Goal: Transaction & Acquisition: Purchase product/service

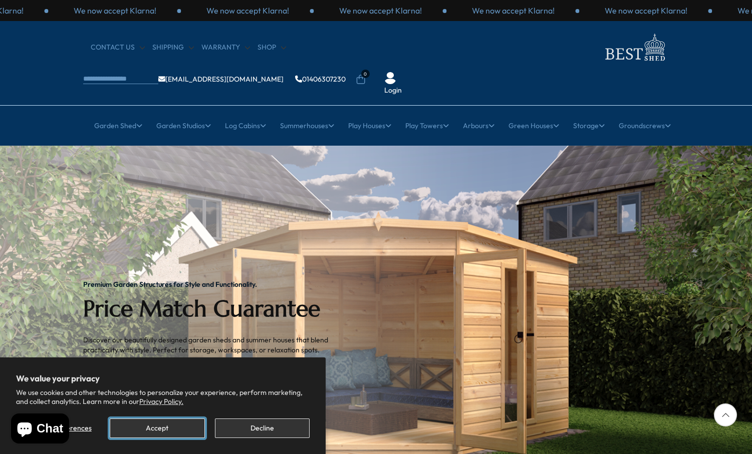
drag, startPoint x: 175, startPoint y: 434, endPoint x: 180, endPoint y: 426, distance: 9.0
click at [177, 433] on button "Accept" at bounding box center [157, 429] width 95 height 20
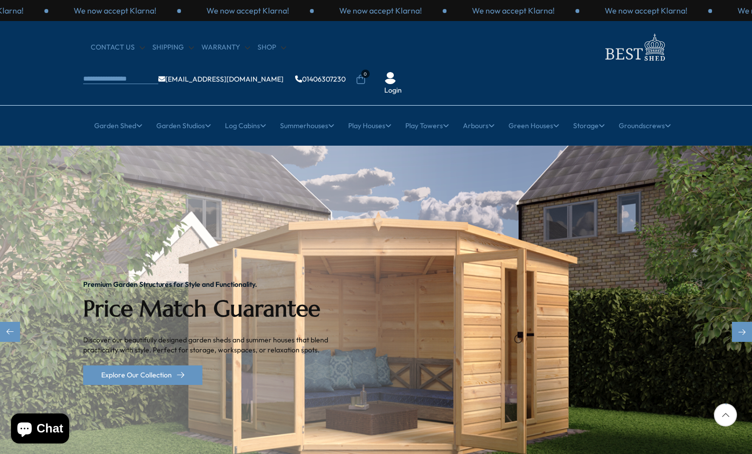
scroll to position [50, 0]
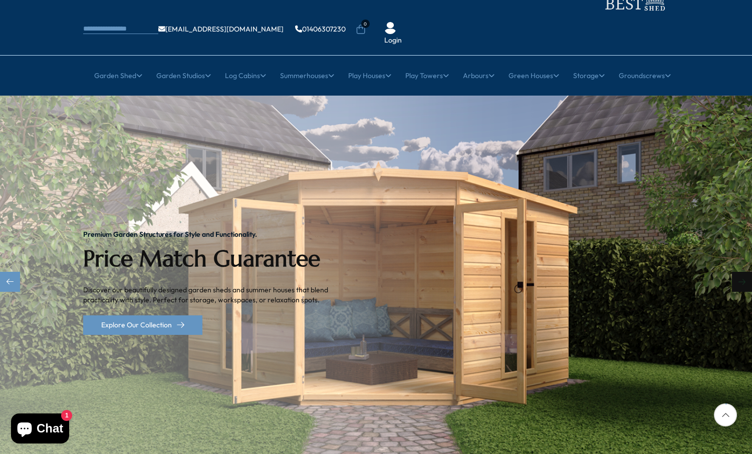
click at [746, 272] on div "Next slide" at bounding box center [742, 282] width 20 height 20
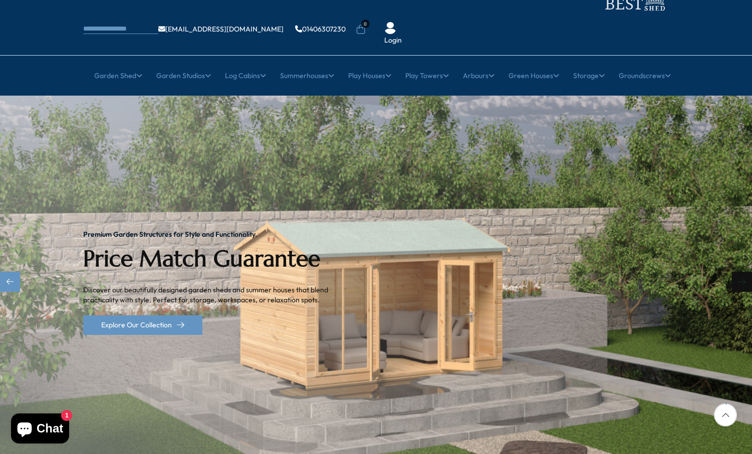
click at [746, 272] on div "Next slide" at bounding box center [742, 282] width 20 height 20
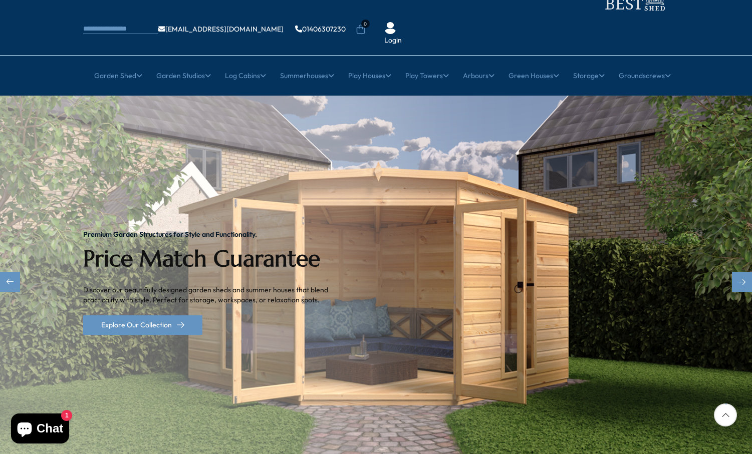
scroll to position [0, 0]
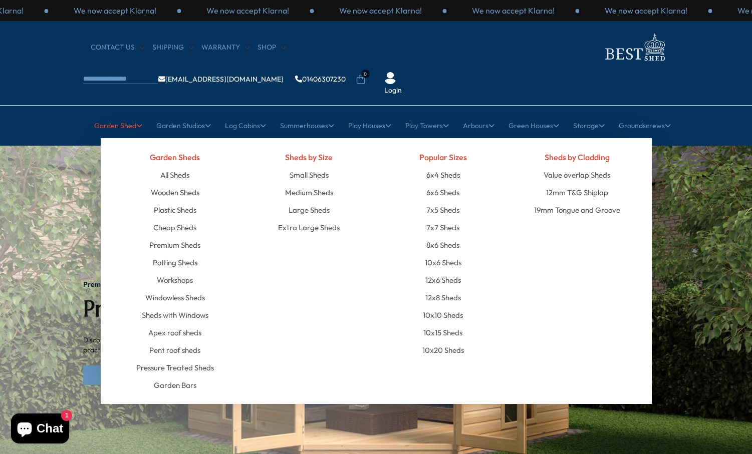
click at [115, 113] on link "Garden Shed" at bounding box center [118, 125] width 48 height 25
click at [187, 184] on link "Wooden Sheds" at bounding box center [175, 193] width 49 height 18
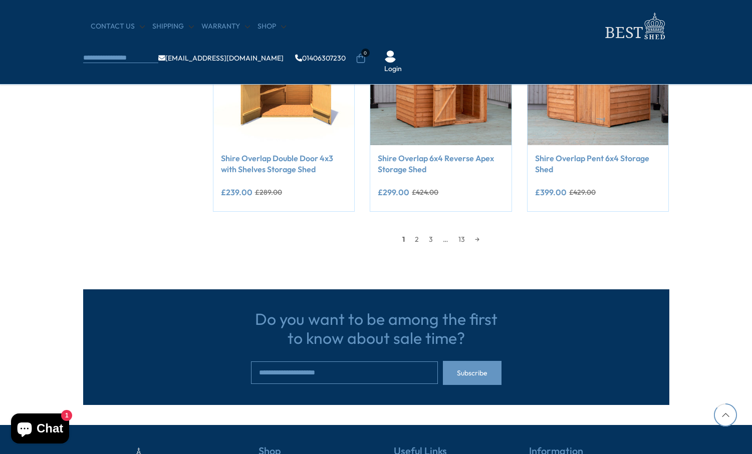
scroll to position [952, 0]
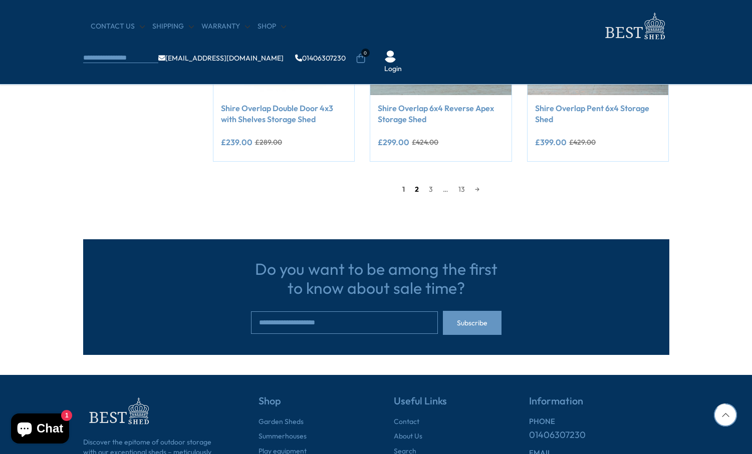
click at [416, 192] on link "2" at bounding box center [417, 189] width 14 height 15
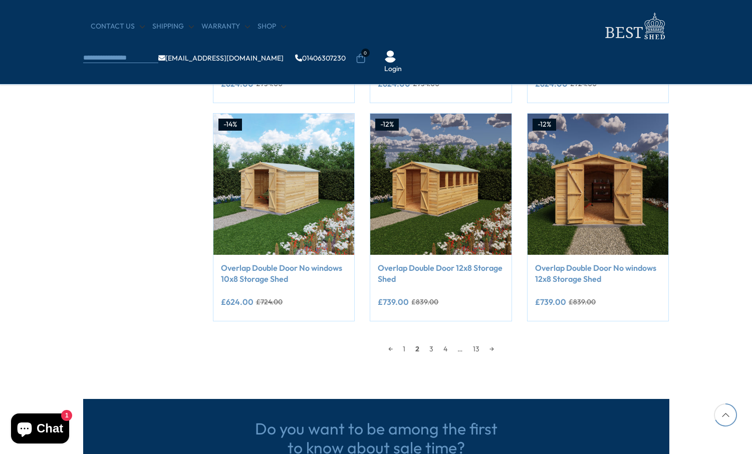
scroll to position [842, 0]
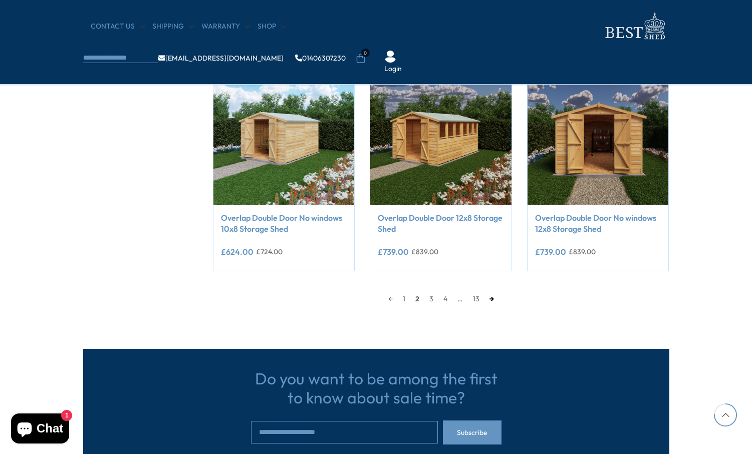
click at [492, 298] on link "→" at bounding box center [491, 298] width 15 height 15
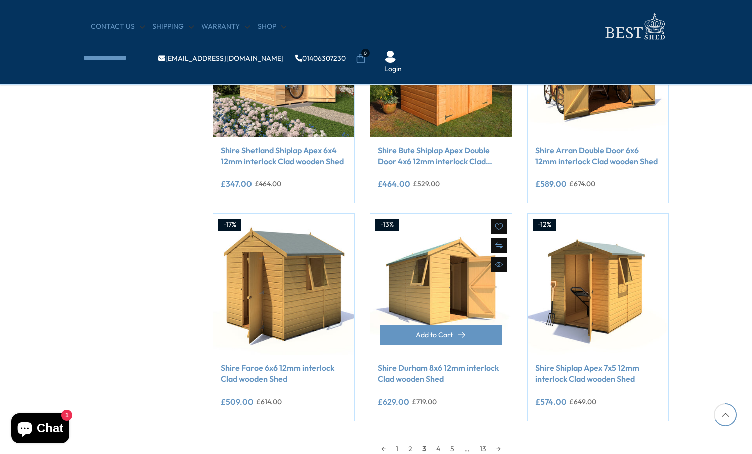
scroll to position [742, 0]
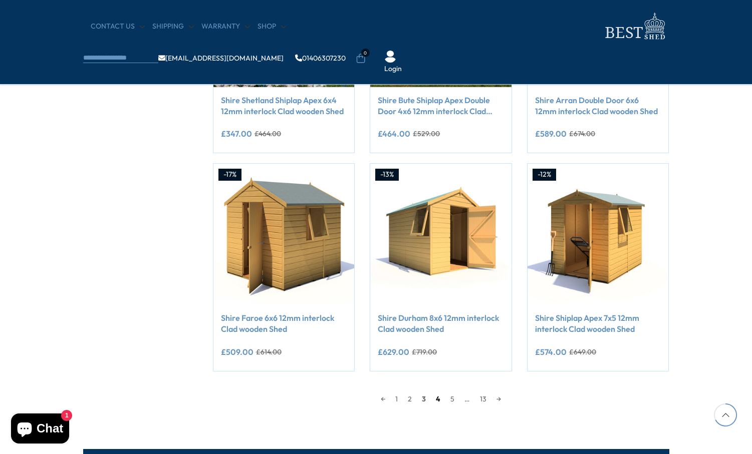
click at [439, 398] on link "4" at bounding box center [438, 399] width 15 height 15
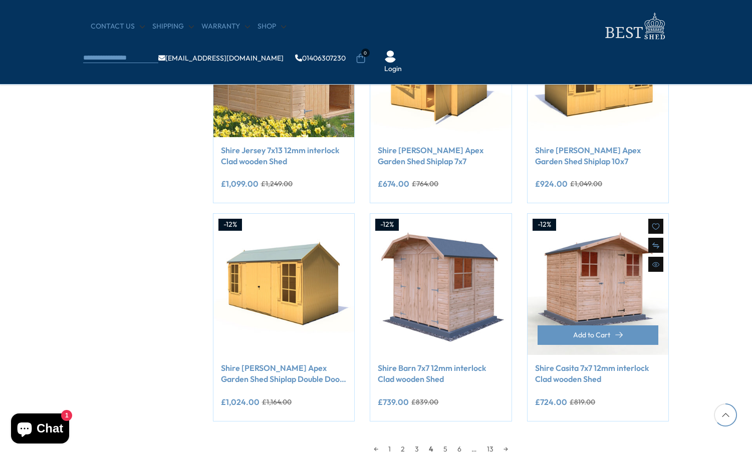
scroll to position [742, 0]
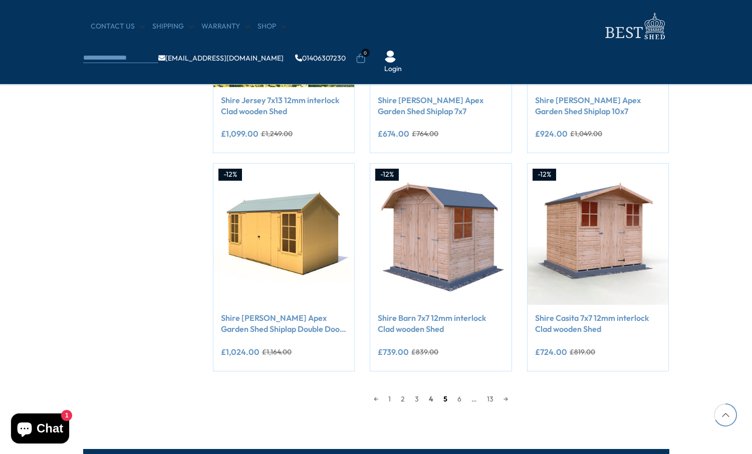
click at [443, 400] on link "5" at bounding box center [445, 399] width 14 height 15
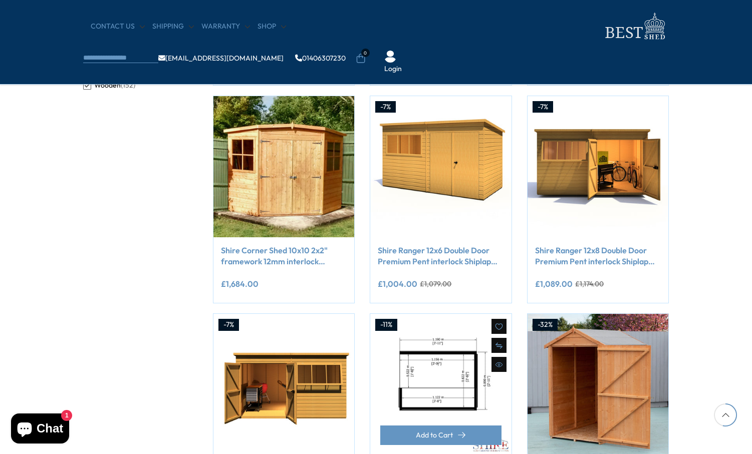
scroll to position [692, 0]
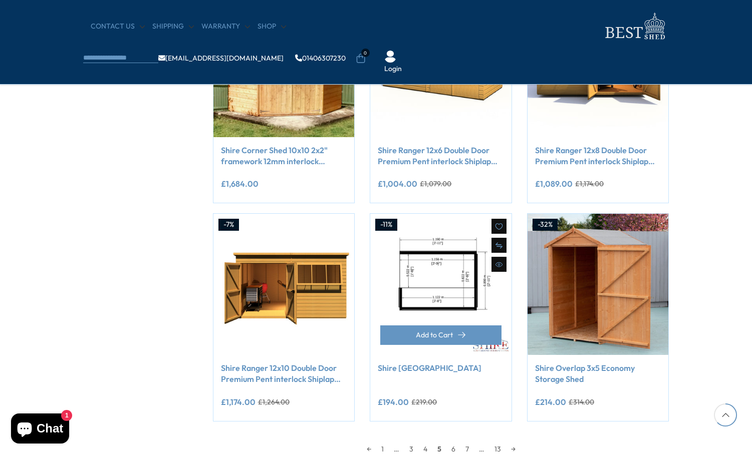
click at [442, 311] on img at bounding box center [440, 284] width 141 height 141
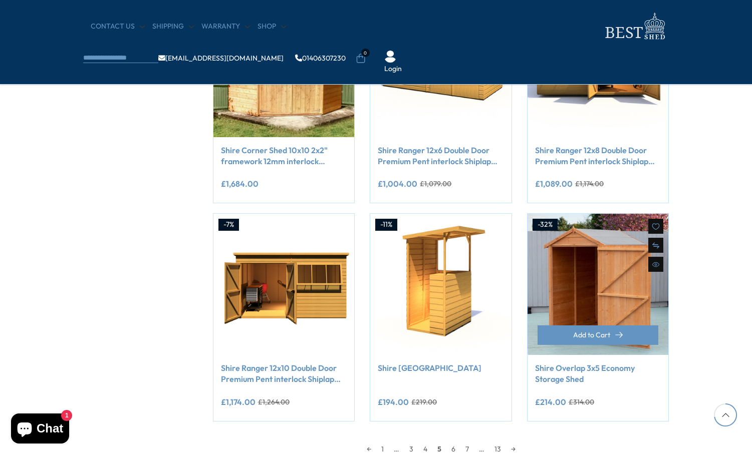
scroll to position [792, 0]
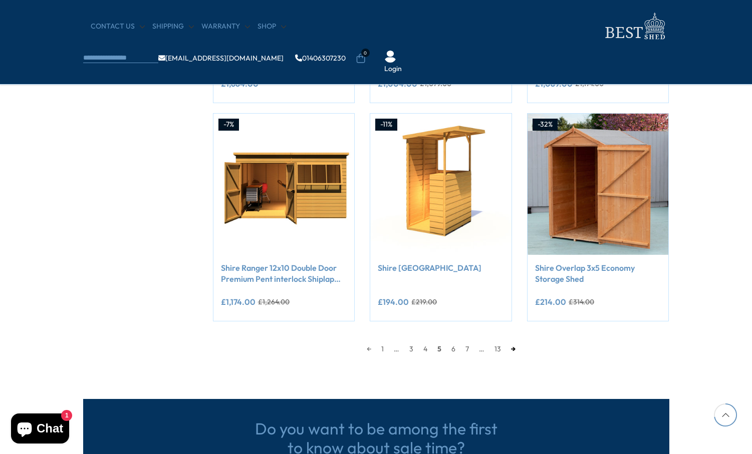
click at [511, 350] on link "→" at bounding box center [513, 349] width 15 height 15
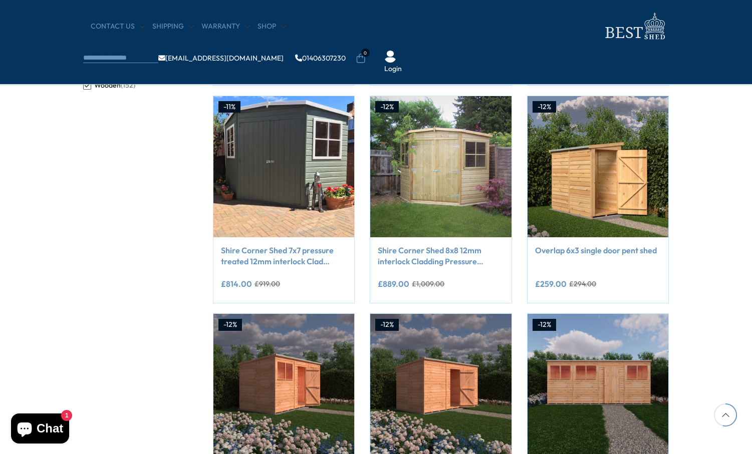
scroll to position [692, 0]
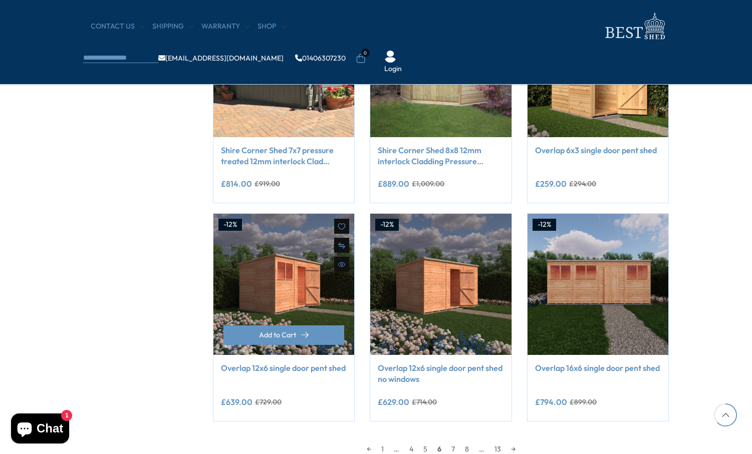
click at [295, 372] on link "Overlap 12x6 single door pent shed" at bounding box center [284, 368] width 126 height 11
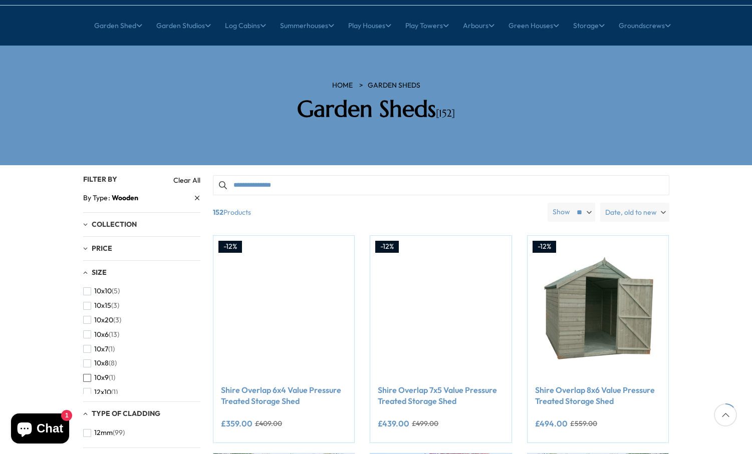
scroll to position [150, 0]
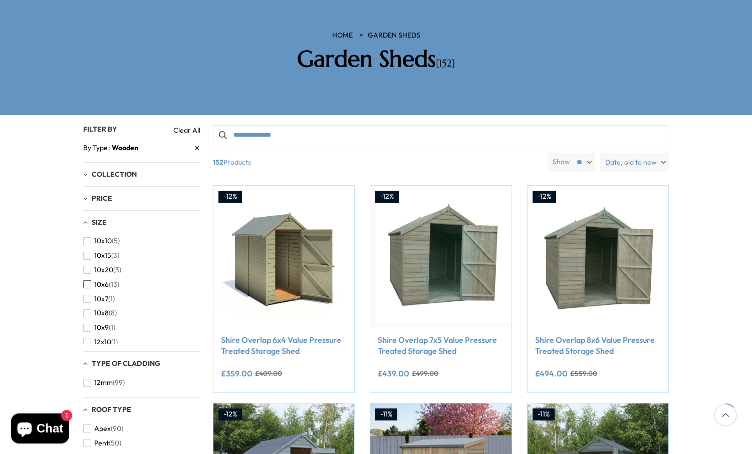
click at [87, 280] on span "button" at bounding box center [87, 284] width 8 height 8
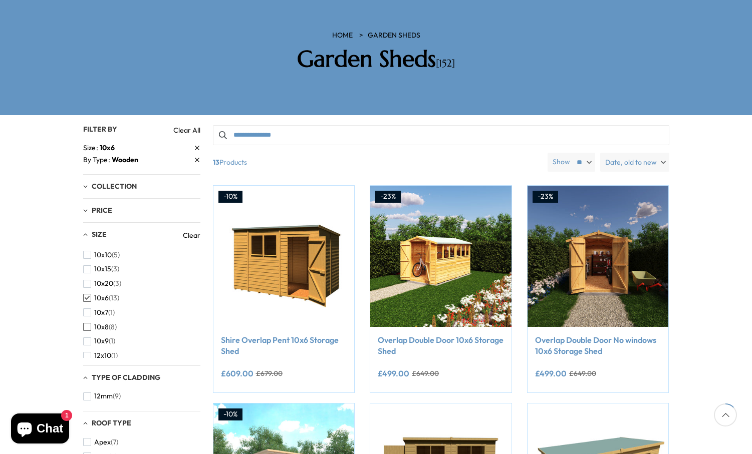
click at [89, 323] on span "button" at bounding box center [87, 327] width 8 height 8
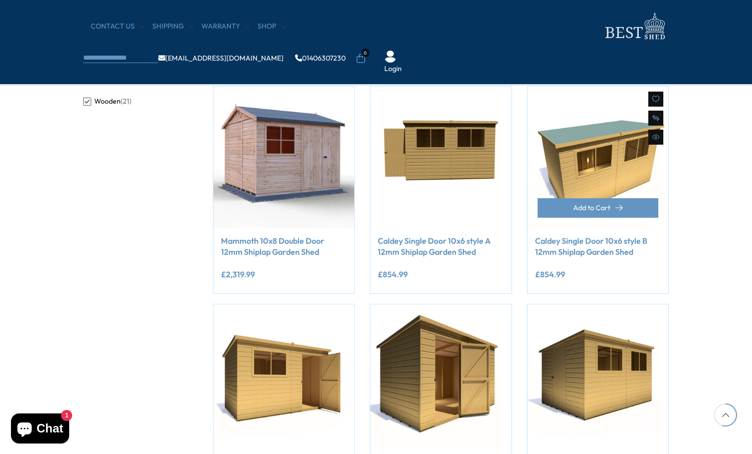
scroll to position [551, 0]
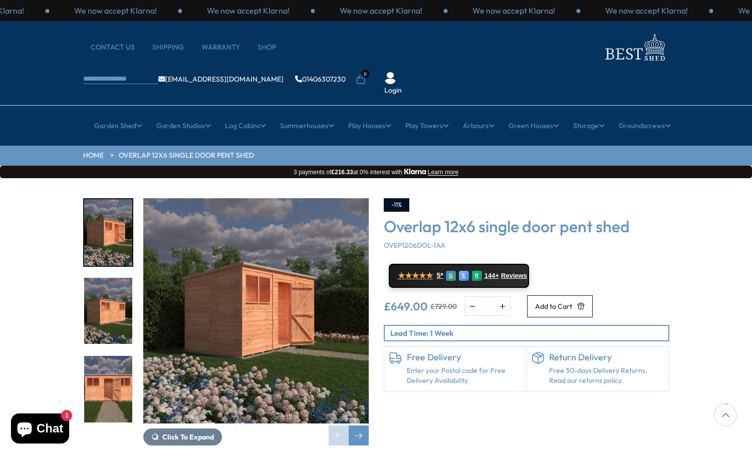
scroll to position [100, 0]
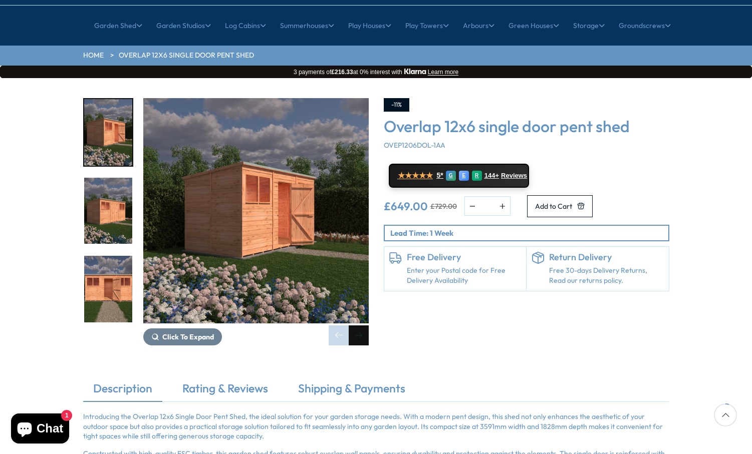
click at [352, 326] on div "Next slide" at bounding box center [359, 336] width 20 height 20
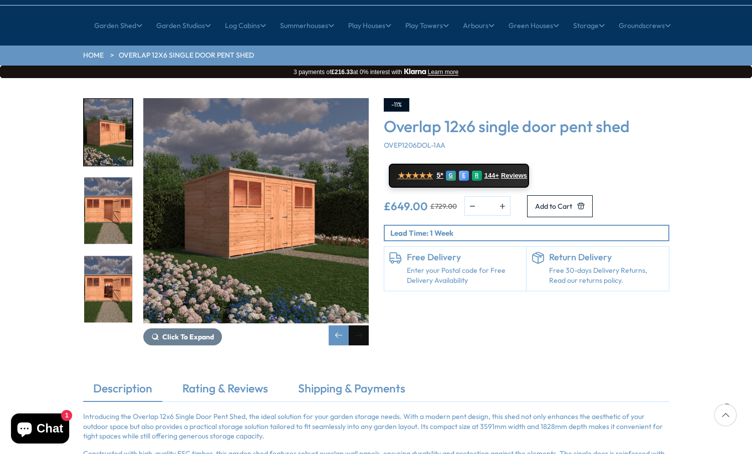
click at [361, 326] on div "Next slide" at bounding box center [359, 336] width 20 height 20
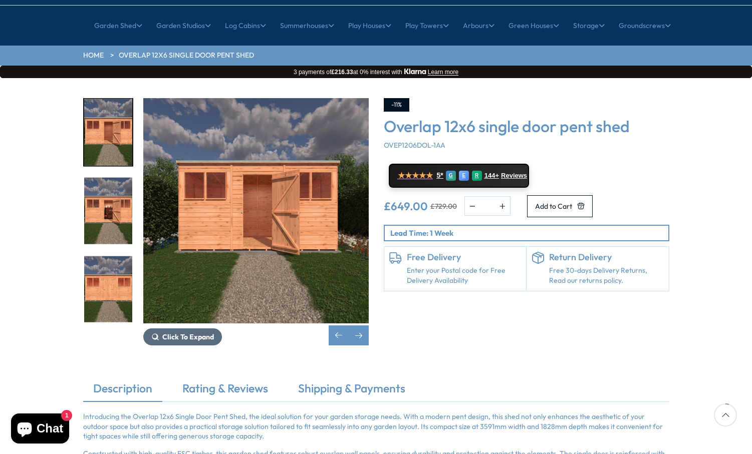
click at [194, 333] on span "Click To Expand" at bounding box center [188, 337] width 52 height 9
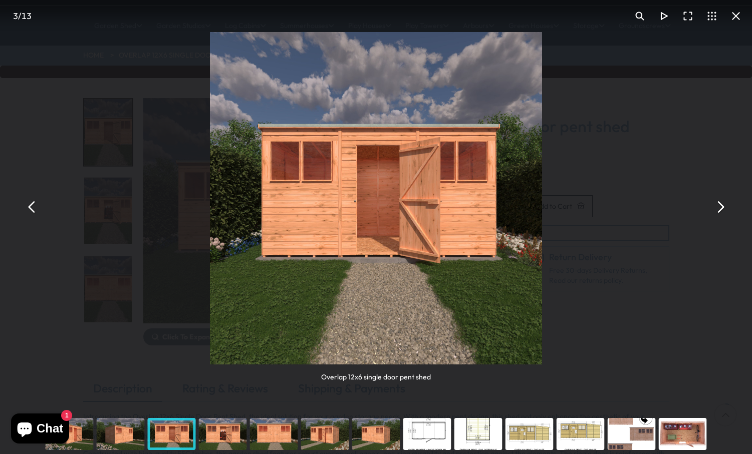
click at [722, 211] on button "You can close this modal content with the ESC key" at bounding box center [720, 207] width 24 height 24
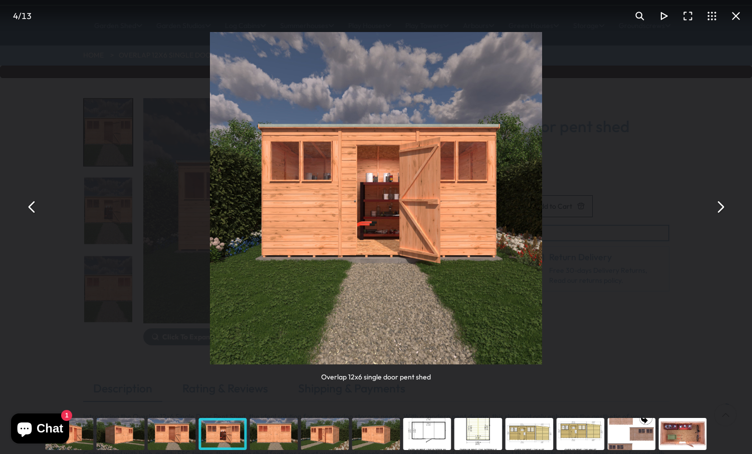
click at [722, 211] on button "You can close this modal content with the ESC key" at bounding box center [720, 207] width 24 height 24
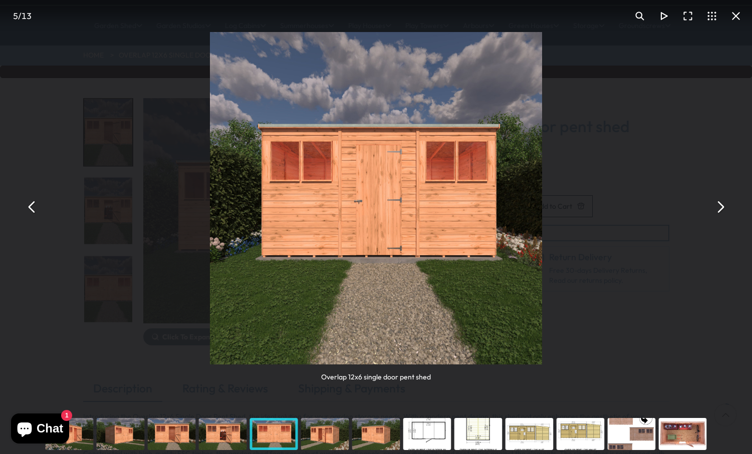
click at [722, 211] on button "You can close this modal content with the ESC key" at bounding box center [720, 207] width 24 height 24
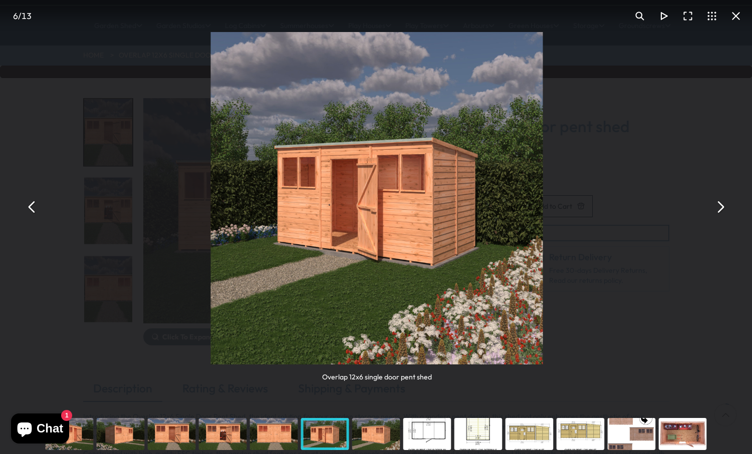
click at [722, 211] on button "You can close this modal content with the ESC key" at bounding box center [720, 207] width 24 height 24
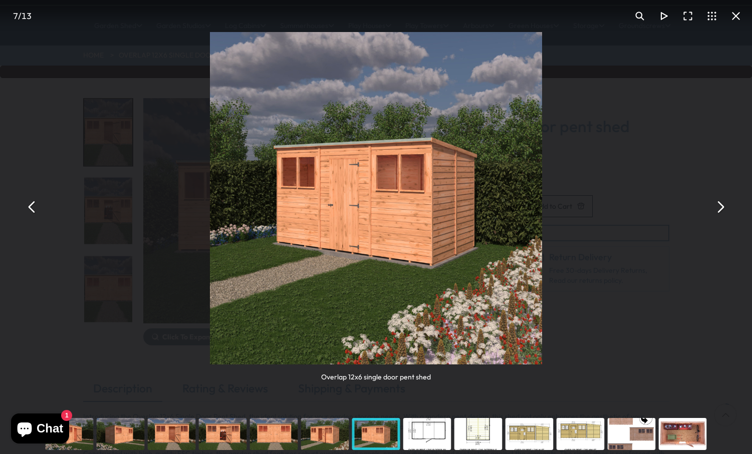
click at [722, 211] on button "You can close this modal content with the ESC key" at bounding box center [720, 207] width 24 height 24
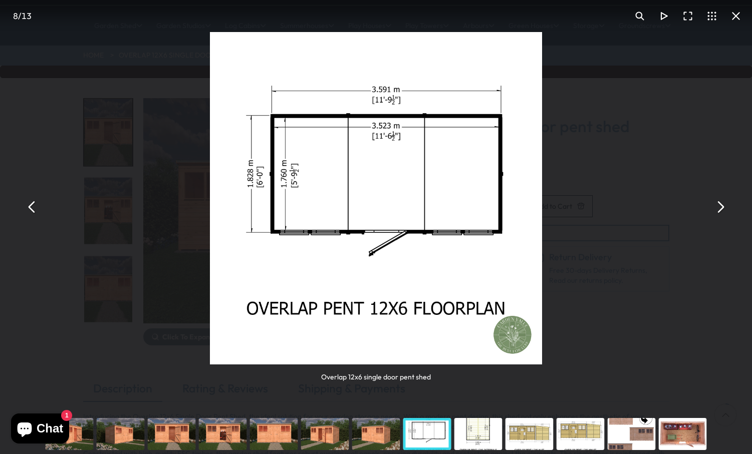
click at [722, 211] on button "You can close this modal content with the ESC key" at bounding box center [720, 207] width 24 height 24
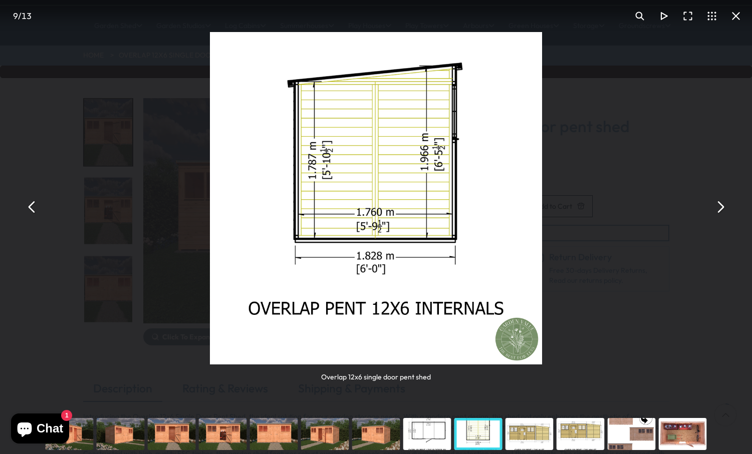
click at [721, 208] on button "You can close this modal content with the ESC key" at bounding box center [720, 207] width 24 height 24
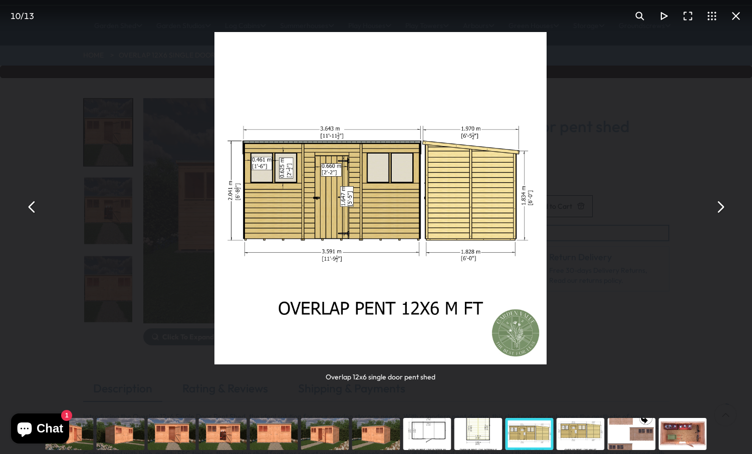
click at [721, 208] on button "You can close this modal content with the ESC key" at bounding box center [720, 207] width 24 height 24
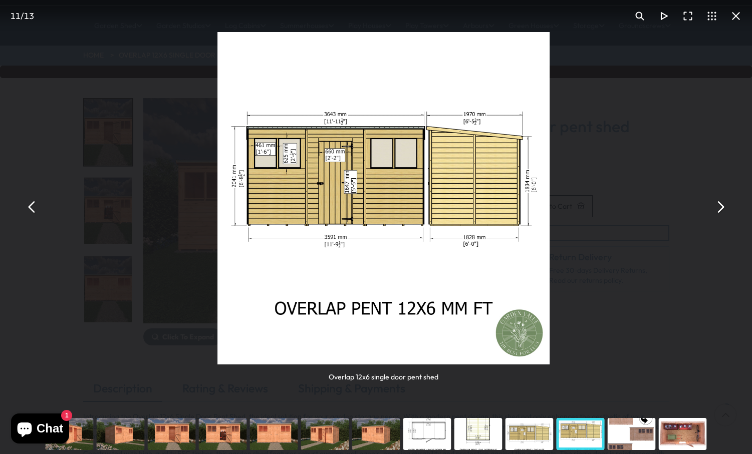
click at [721, 208] on button "You can close this modal content with the ESC key" at bounding box center [720, 207] width 24 height 24
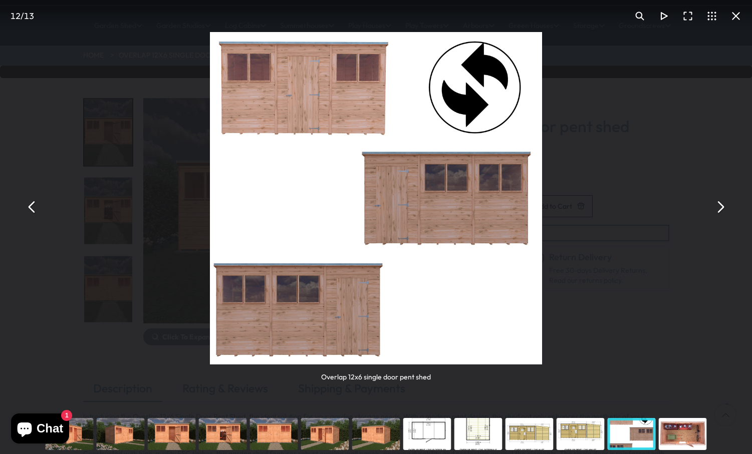
click at [721, 208] on button "You can close this modal content with the ESC key" at bounding box center [720, 207] width 24 height 24
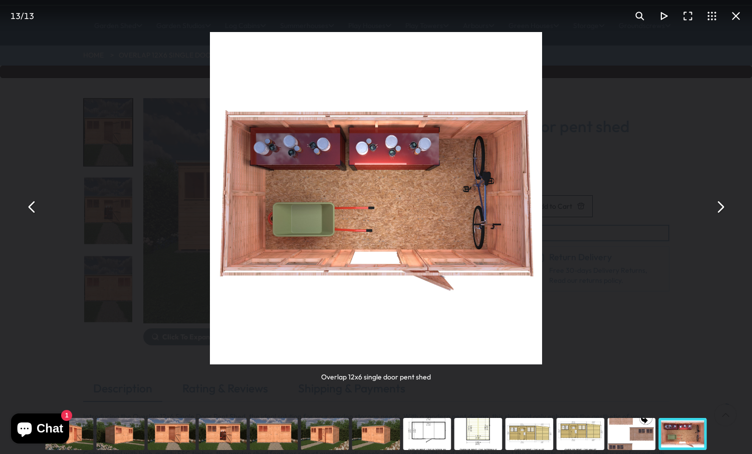
click at [737, 12] on button "You can close this modal content with the ESC key" at bounding box center [736, 16] width 24 height 24
